Goal: Information Seeking & Learning: Find specific fact

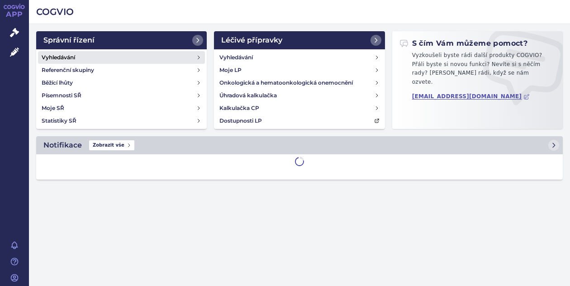
click at [57, 57] on h4 "Vyhledávání" at bounding box center [58, 57] width 33 height 9
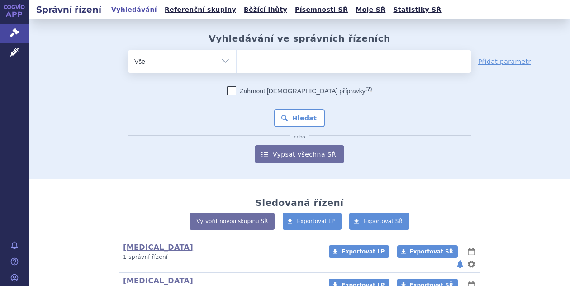
click at [267, 63] on ul at bounding box center [353, 59] width 235 height 19
click at [236, 63] on select at bounding box center [236, 61] width 0 height 23
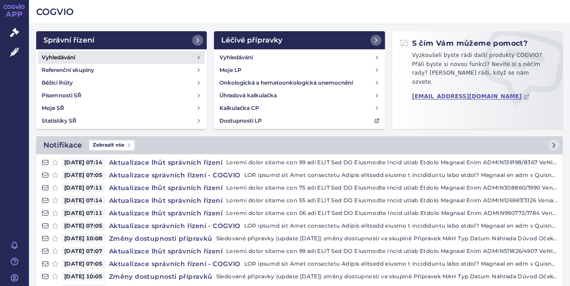
click at [94, 58] on link "Vyhledávání" at bounding box center [121, 57] width 167 height 13
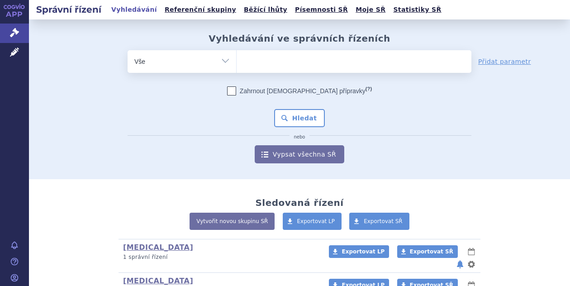
click at [260, 66] on ul at bounding box center [353, 59] width 235 height 19
click at [236, 66] on select at bounding box center [236, 61] width 0 height 23
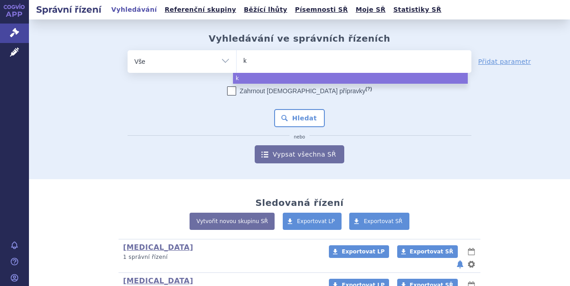
type input "ki"
type input "kis"
type input "kisq"
type input "kisqa"
type input "kisqali"
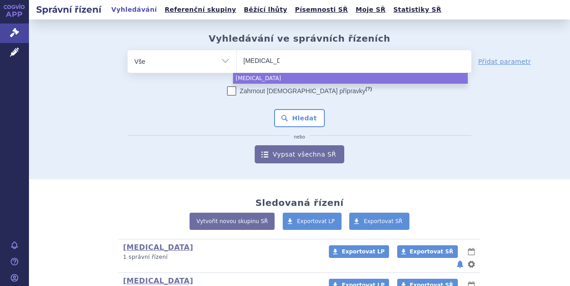
select select "kisqali"
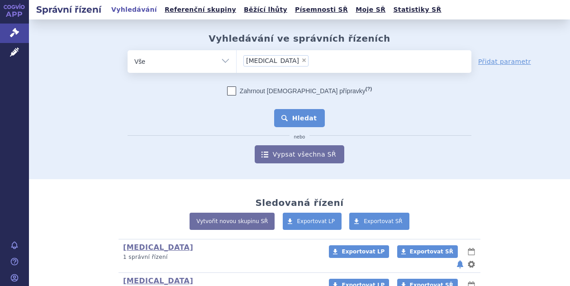
click at [297, 120] on button "Hledat" at bounding box center [299, 118] width 51 height 18
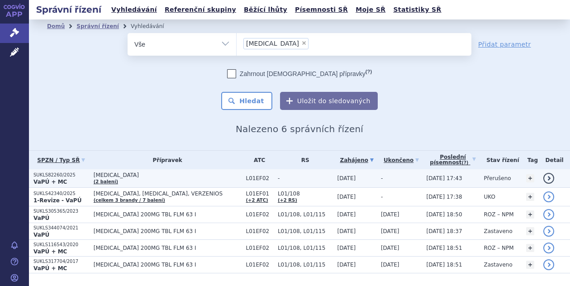
click at [51, 174] on p "SUKLS82260/2025" at bounding box center [61, 175] width 56 height 6
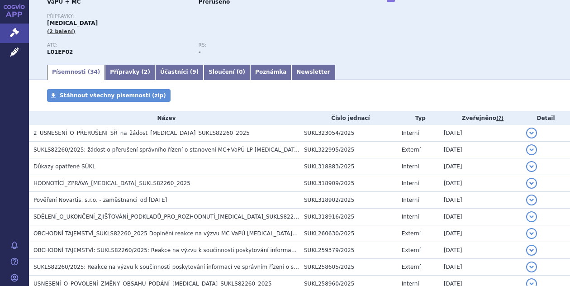
scroll to position [87, 0]
